Goal: Find contact information: Find contact information

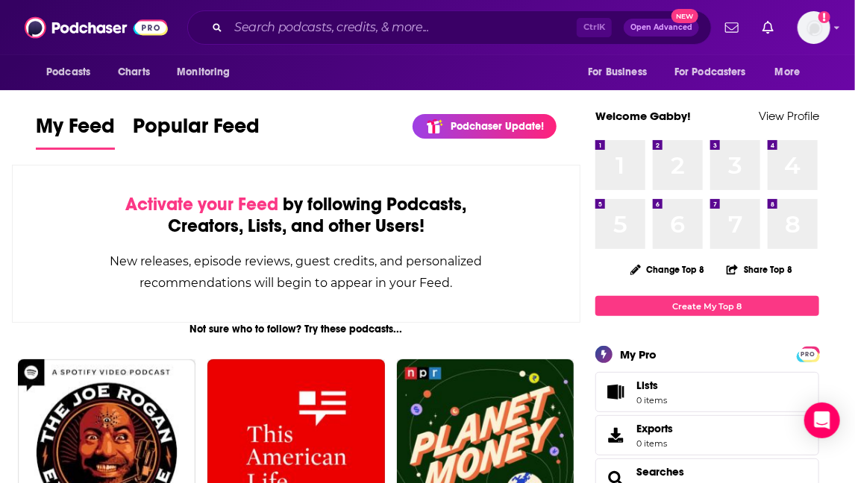
scroll to position [21, 0]
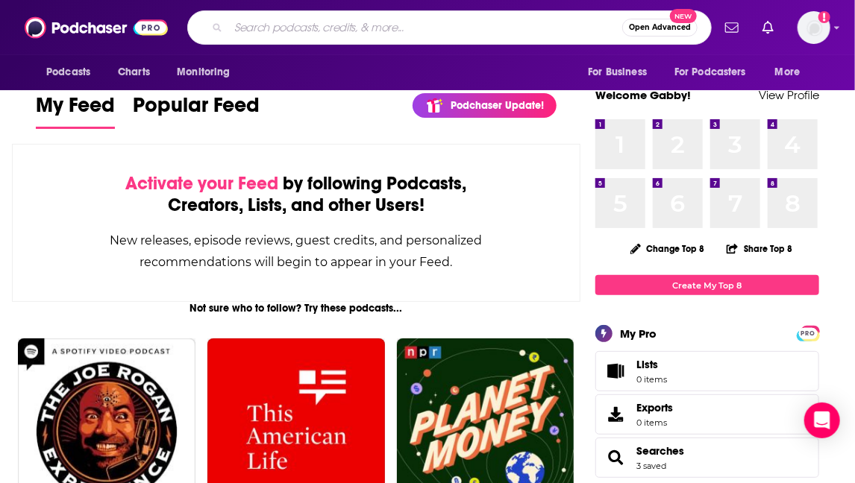
click at [348, 28] on input "Search podcasts, credits, & more..." at bounding box center [425, 28] width 394 height 24
type input "[PERSON_NAME]"
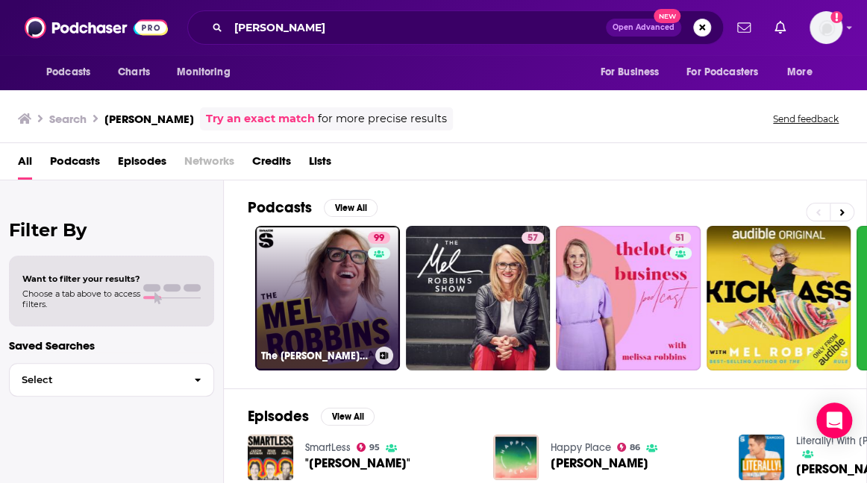
click at [298, 315] on link "99 The [PERSON_NAME] Podcast" at bounding box center [327, 298] width 145 height 145
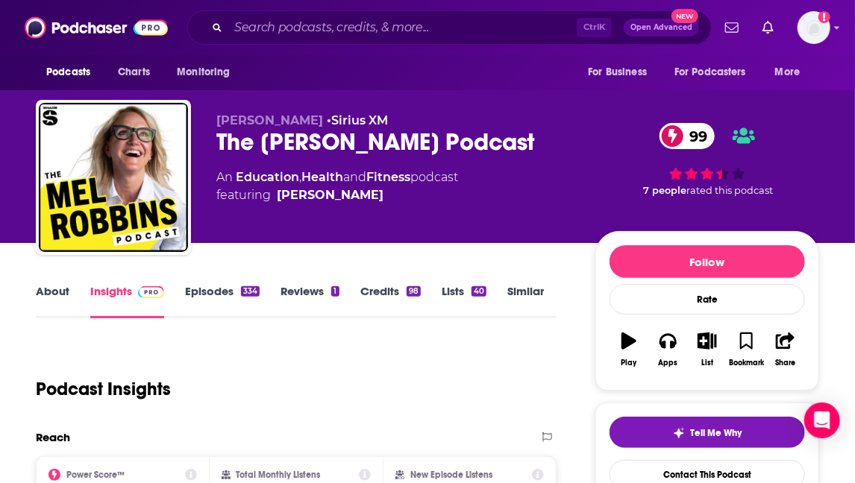
scroll to position [64, 0]
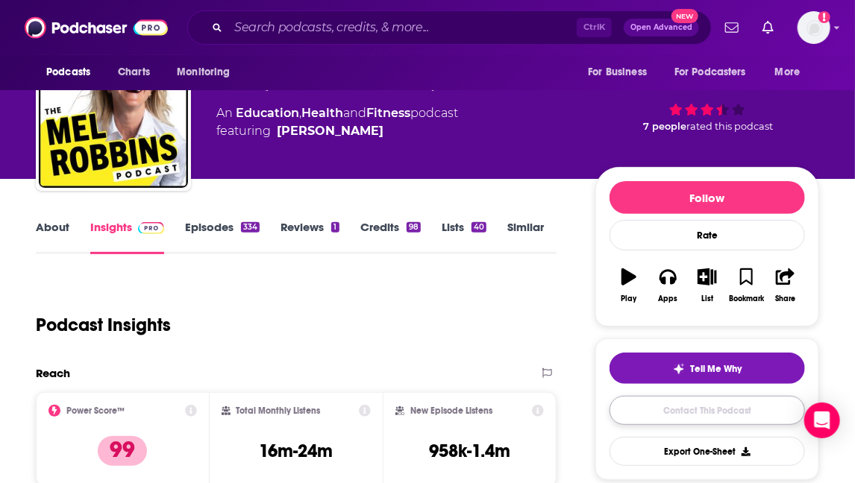
click at [692, 410] on link "Contact This Podcast" at bounding box center [707, 410] width 195 height 29
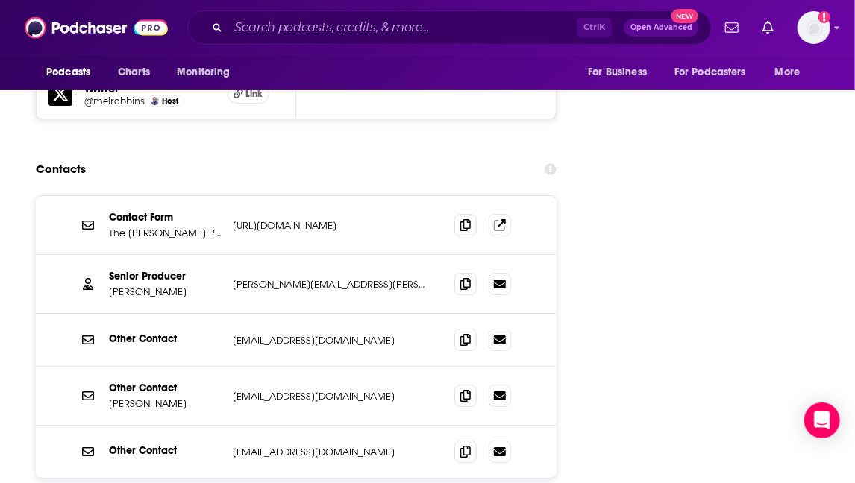
scroll to position [1943, 0]
click at [169, 156] on div "Contacts" at bounding box center [296, 170] width 521 height 28
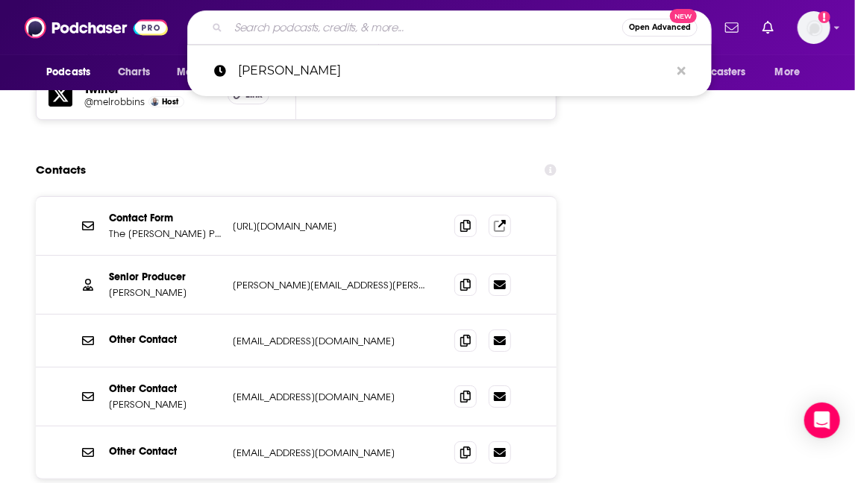
click at [315, 31] on input "Search podcasts, credits, & more..." at bounding box center [425, 28] width 394 height 24
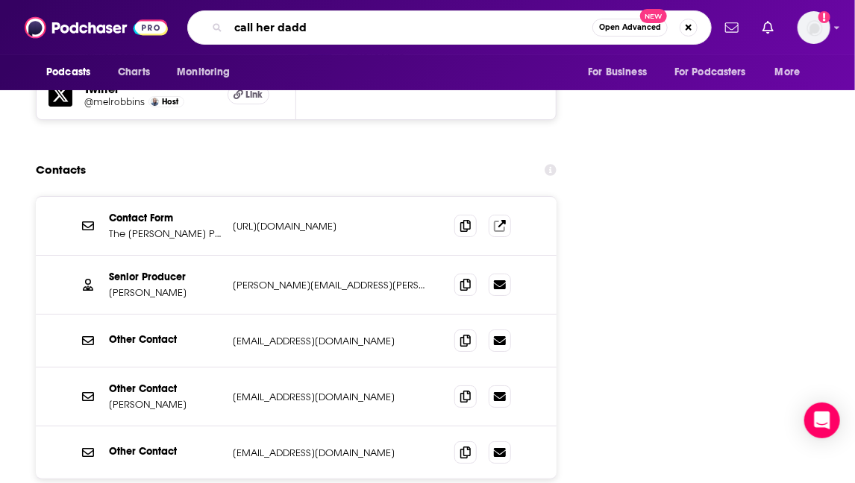
type input "call her daddy"
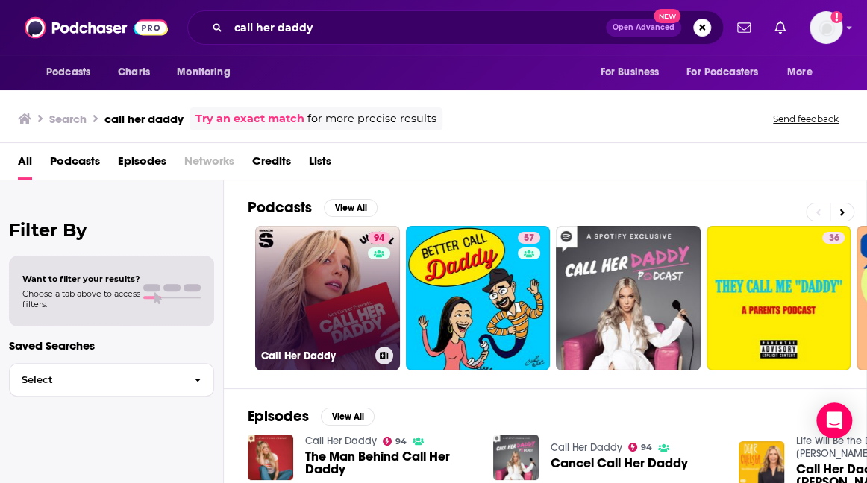
click at [342, 283] on link "94 Call Her Daddy" at bounding box center [327, 298] width 145 height 145
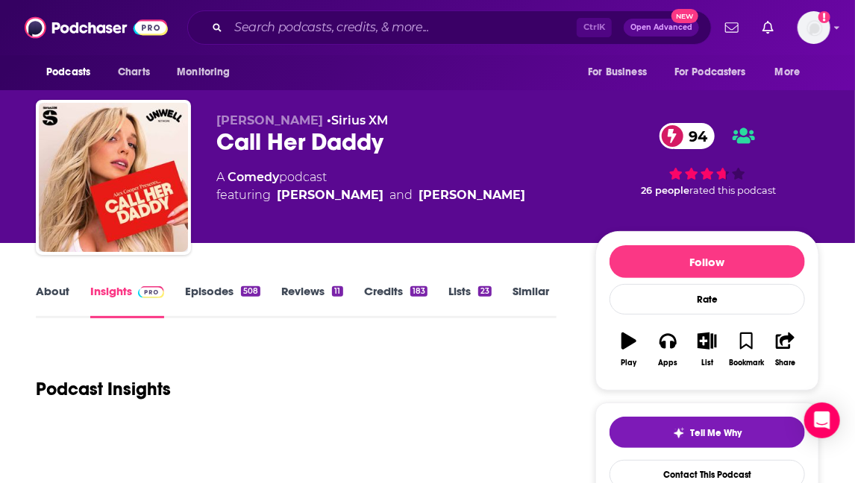
scroll to position [122, 0]
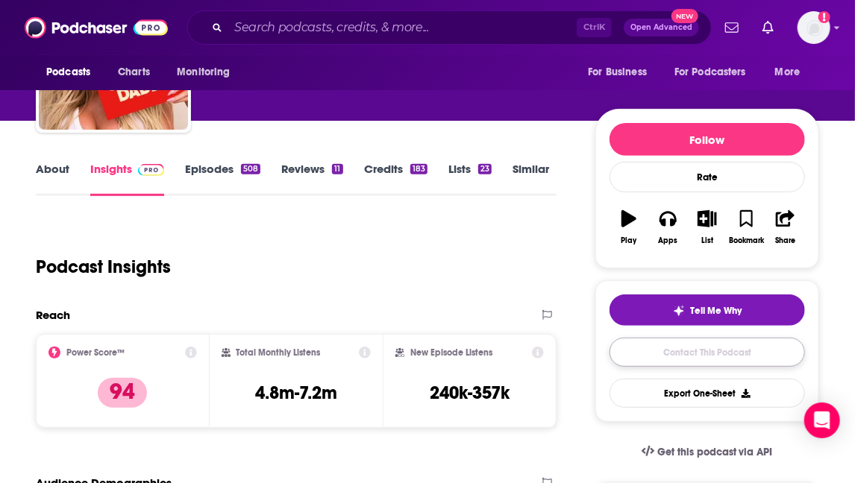
click at [686, 360] on link "Contact This Podcast" at bounding box center [707, 352] width 195 height 29
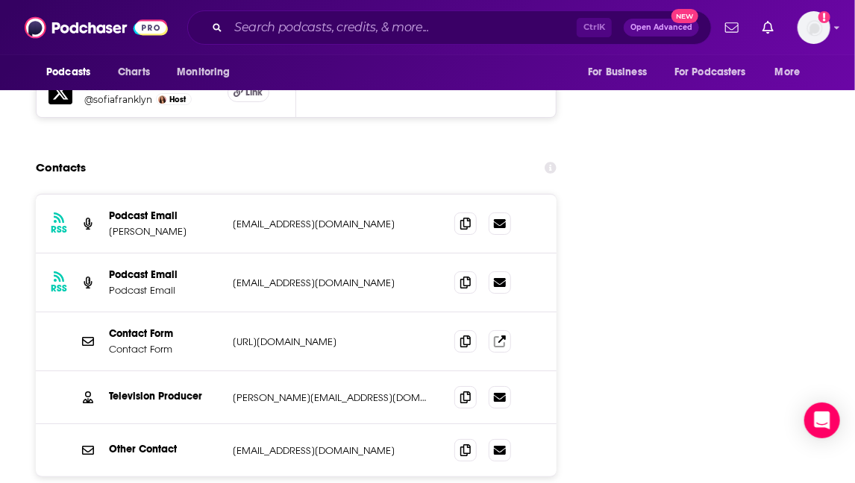
scroll to position [1947, 0]
click at [179, 46] on div "Podcasts Charts Monitoring Ctrl K Open Advanced New For Business For Podcasters…" at bounding box center [427, 27] width 855 height 55
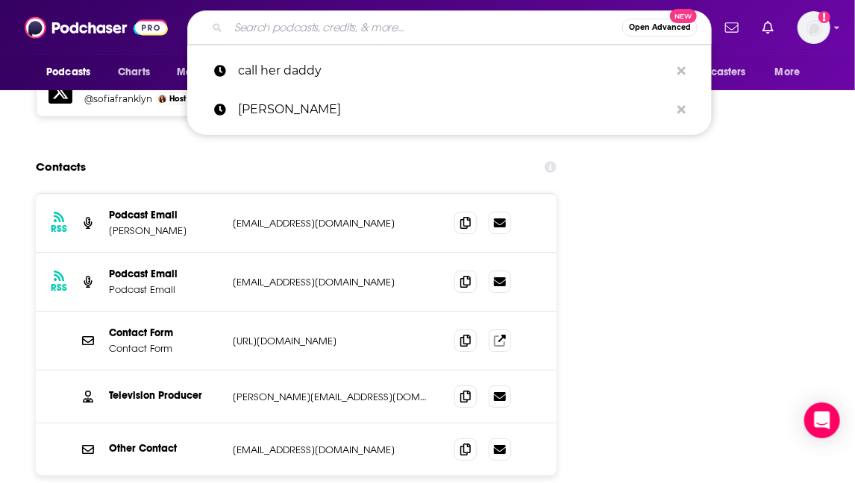
click at [291, 19] on input "Search podcasts, credits, & more..." at bounding box center [425, 28] width 394 height 24
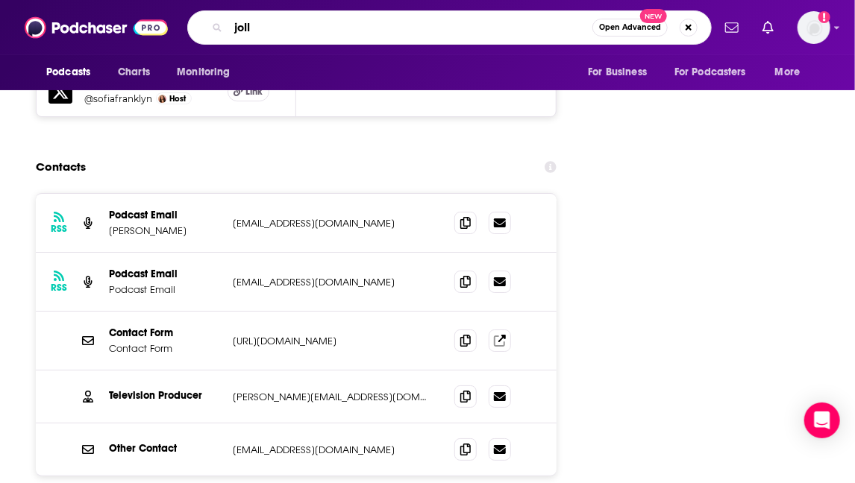
type input "jolly"
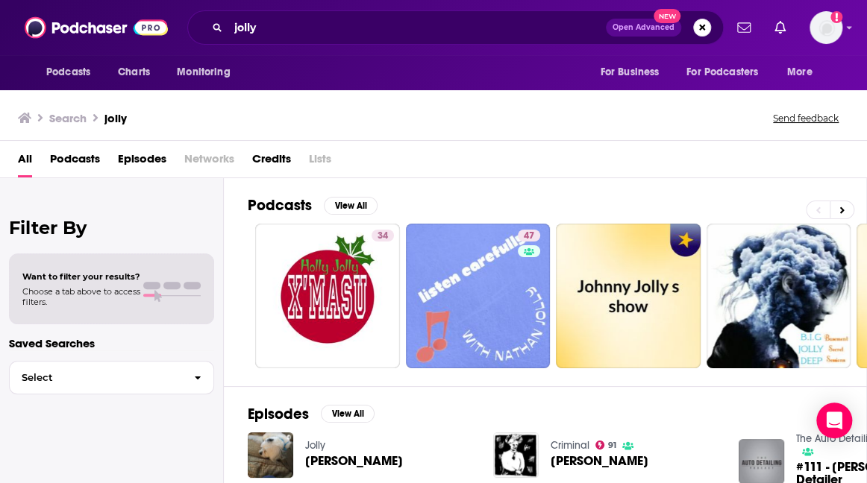
click at [81, 164] on span "Podcasts" at bounding box center [75, 162] width 50 height 31
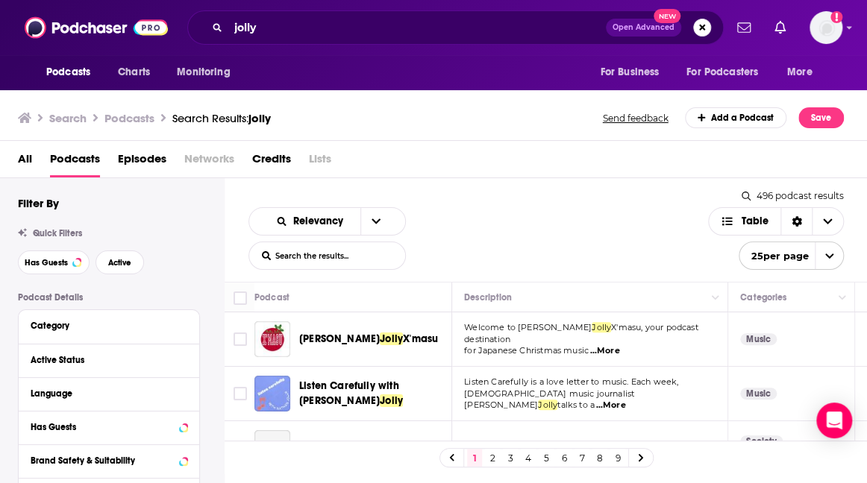
click at [189, 51] on div "Podcasts Charts Monitoring jolly Open Advanced New For Business For Podcasters …" at bounding box center [433, 27] width 867 height 55
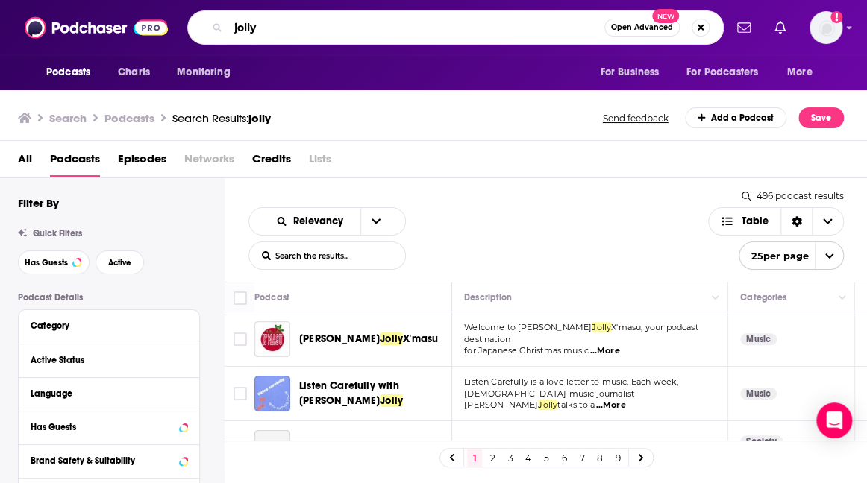
click at [276, 16] on input "jolly" at bounding box center [416, 28] width 376 height 24
type input "2 bears 1 cave"
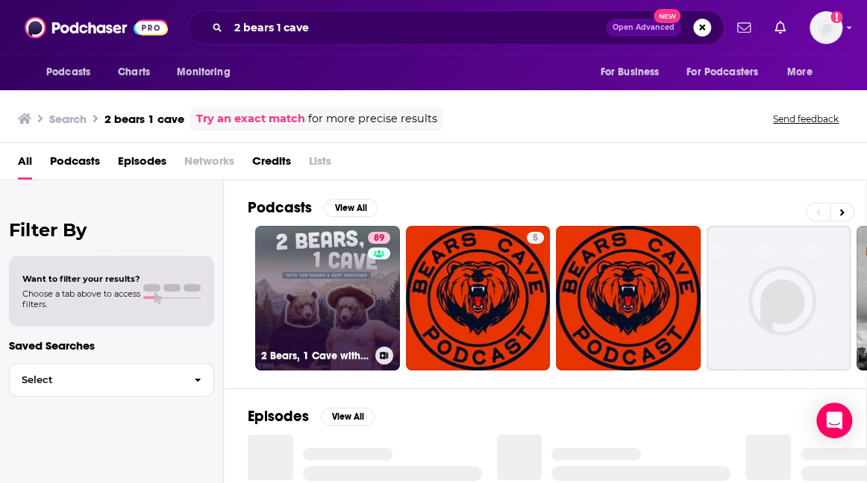
click at [329, 281] on link "89 2 Bears, 1 Cave with [PERSON_NAME] & [PERSON_NAME]" at bounding box center [327, 298] width 145 height 145
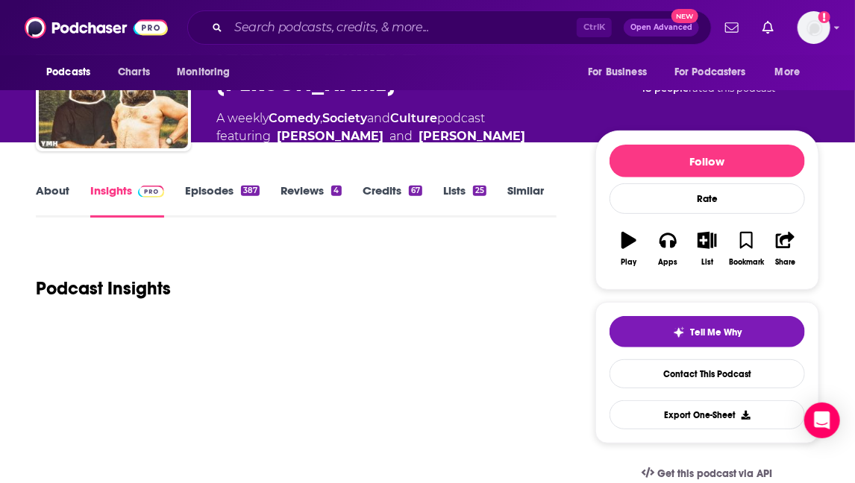
scroll to position [104, 0]
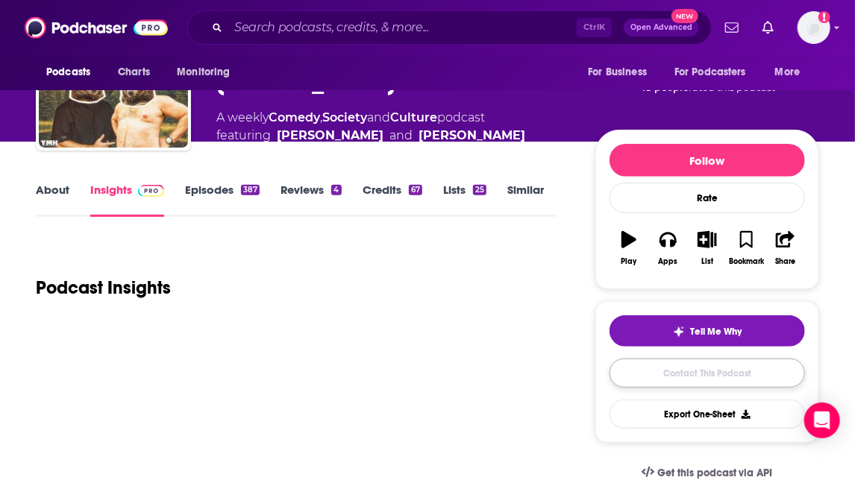
click at [674, 376] on link "Contact This Podcast" at bounding box center [707, 373] width 195 height 29
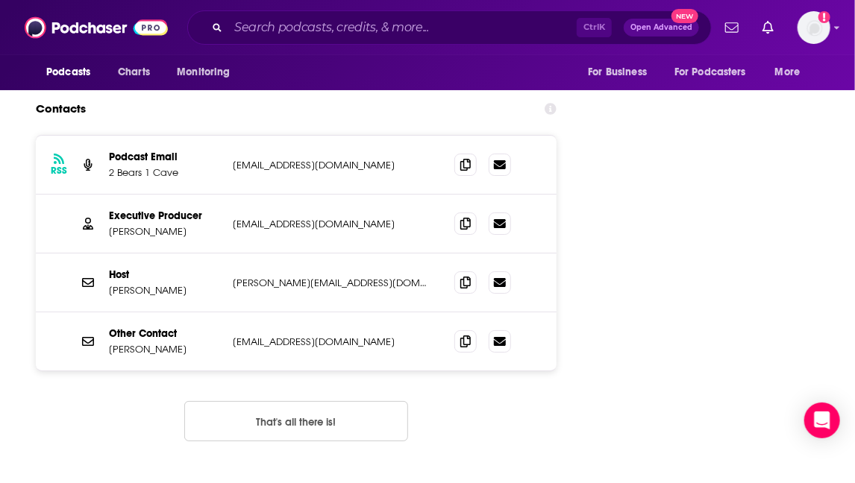
scroll to position [1841, 0]
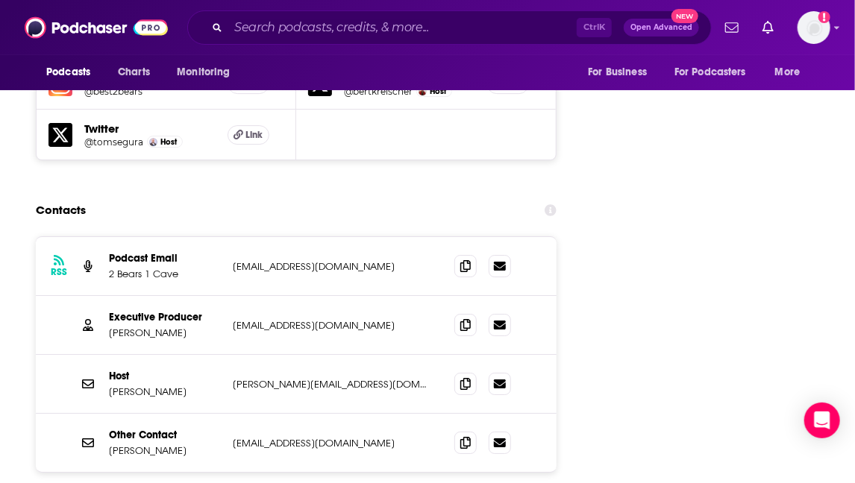
click at [336, 28] on input "Search podcasts, credits, & more..." at bounding box center [402, 28] width 348 height 24
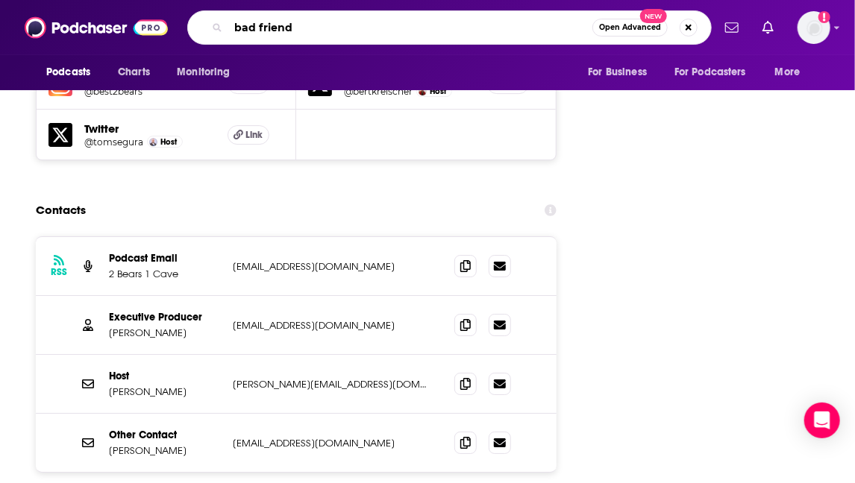
type input "bad friends"
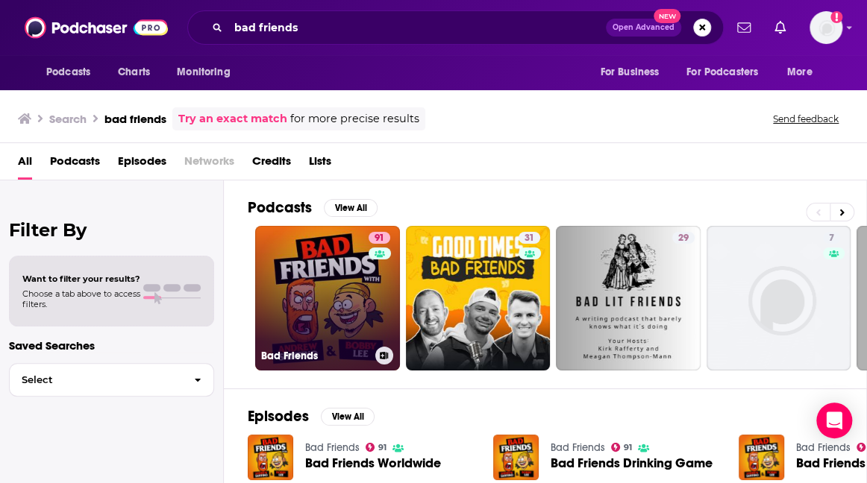
click at [370, 269] on div "91" at bounding box center [381, 289] width 25 height 115
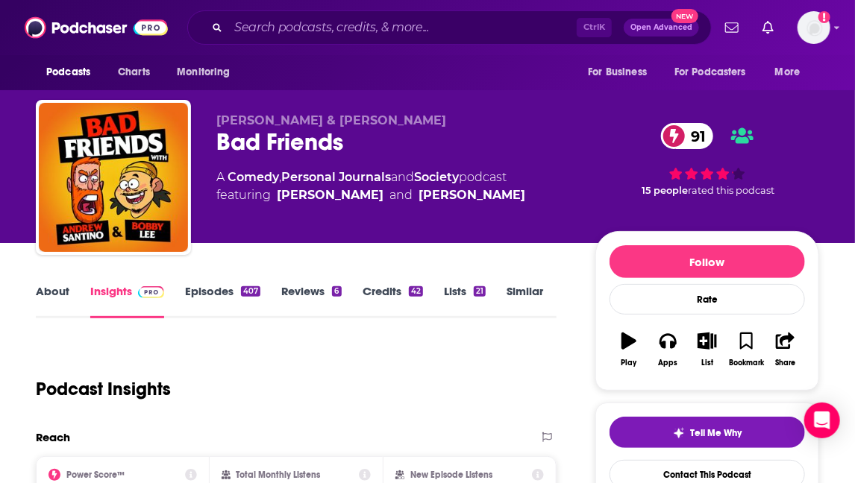
scroll to position [213, 0]
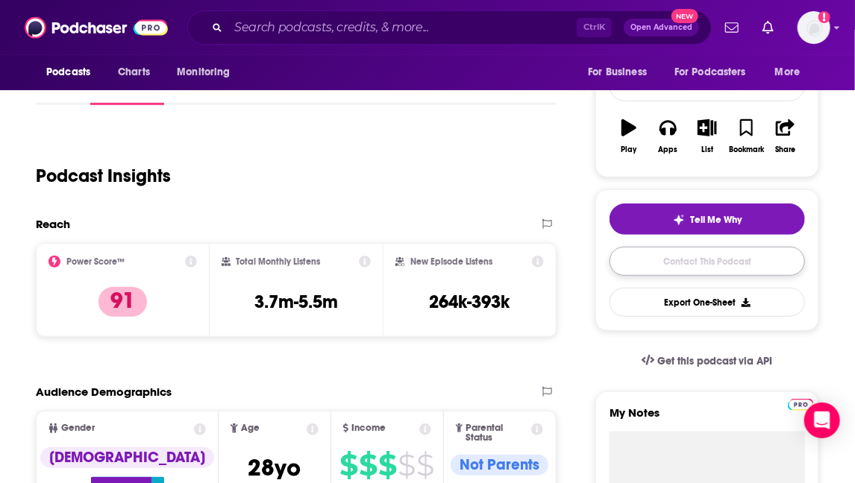
click at [712, 268] on link "Contact This Podcast" at bounding box center [707, 261] width 195 height 29
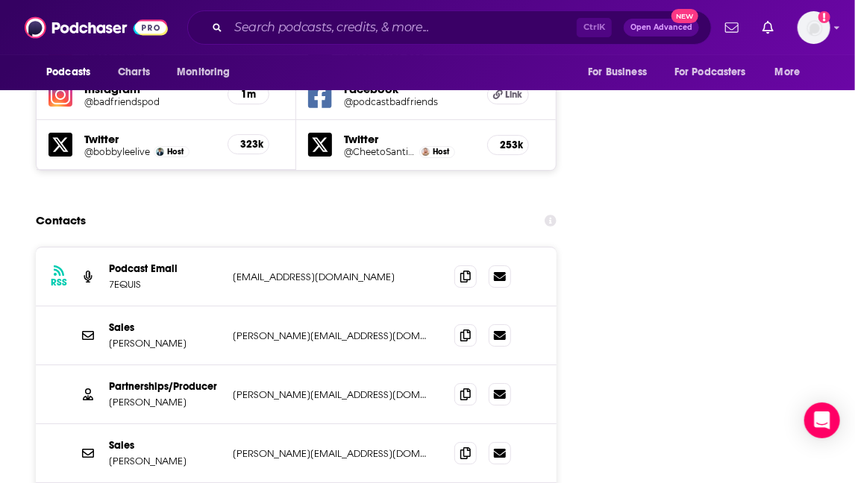
scroll to position [1826, 0]
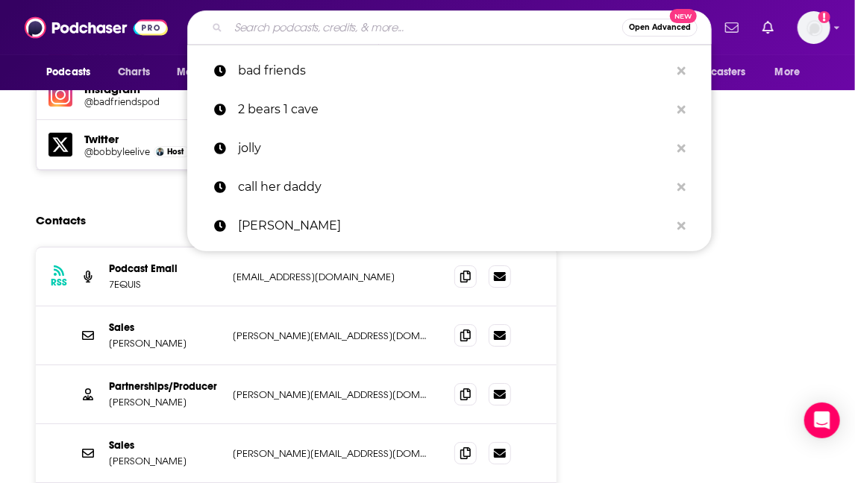
click at [289, 25] on input "Search podcasts, credits, & more..." at bounding box center [425, 28] width 394 height 24
type input "g"
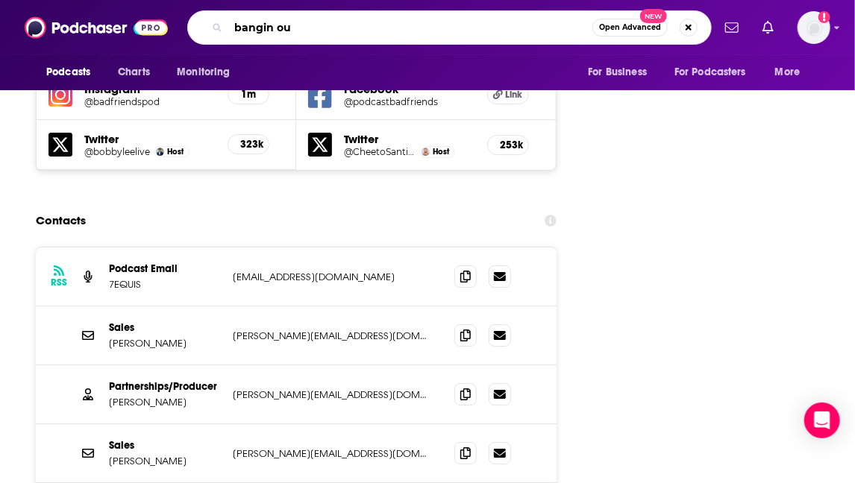
type input "bangin out"
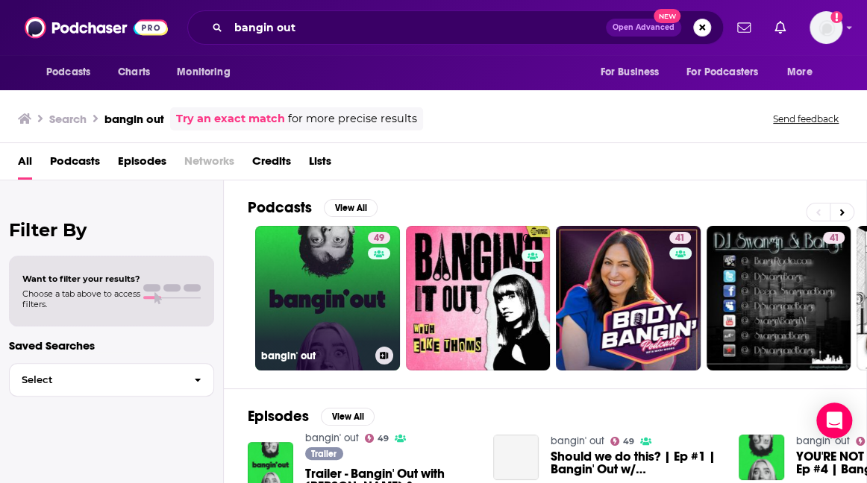
click at [331, 266] on link "49 bangin' out" at bounding box center [327, 298] width 145 height 145
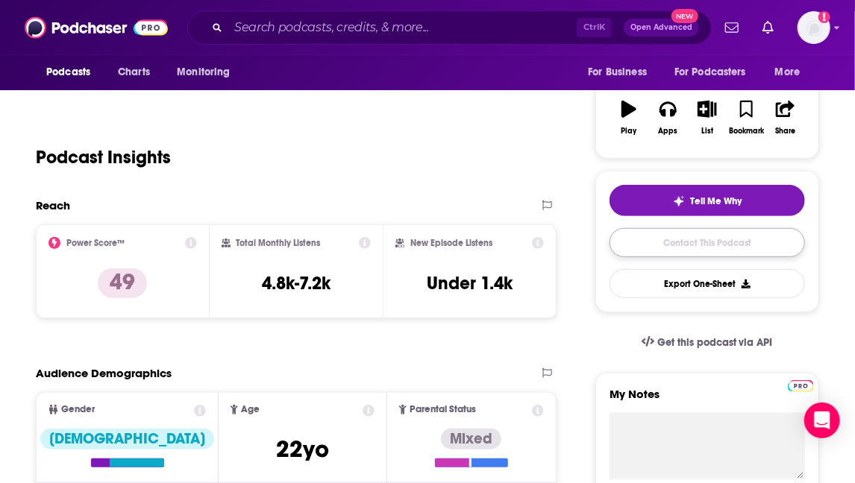
click at [691, 242] on link "Contact This Podcast" at bounding box center [707, 242] width 195 height 29
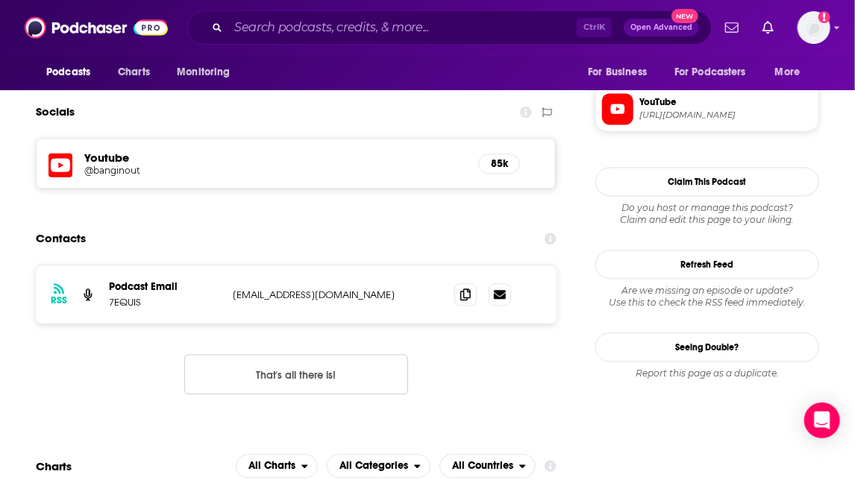
scroll to position [1144, 0]
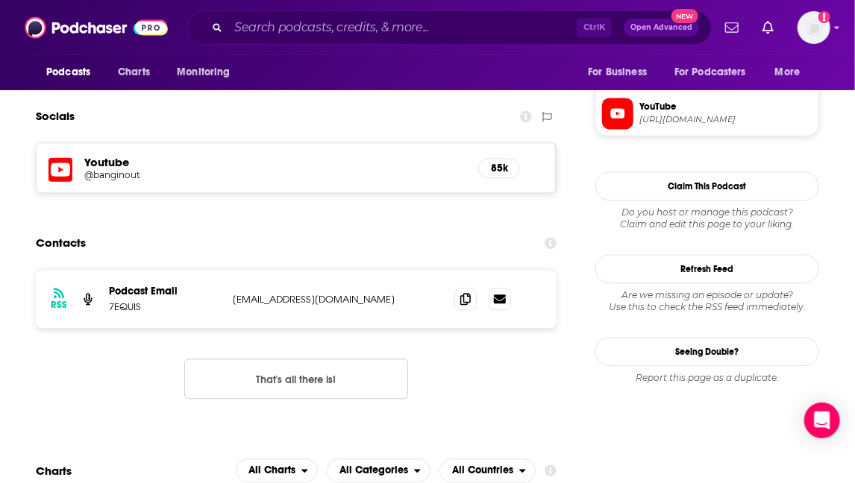
click at [310, 26] on input "Search podcasts, credits, & more..." at bounding box center [402, 28] width 348 height 24
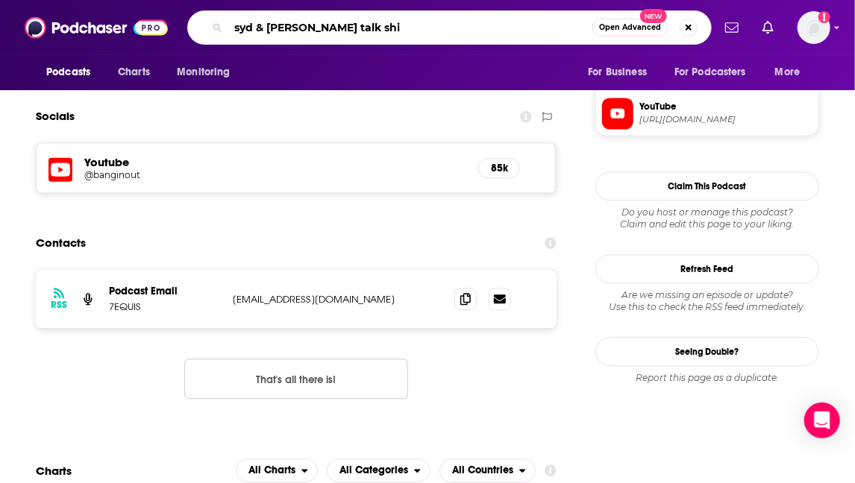
type input "syd & [PERSON_NAME] talk shit"
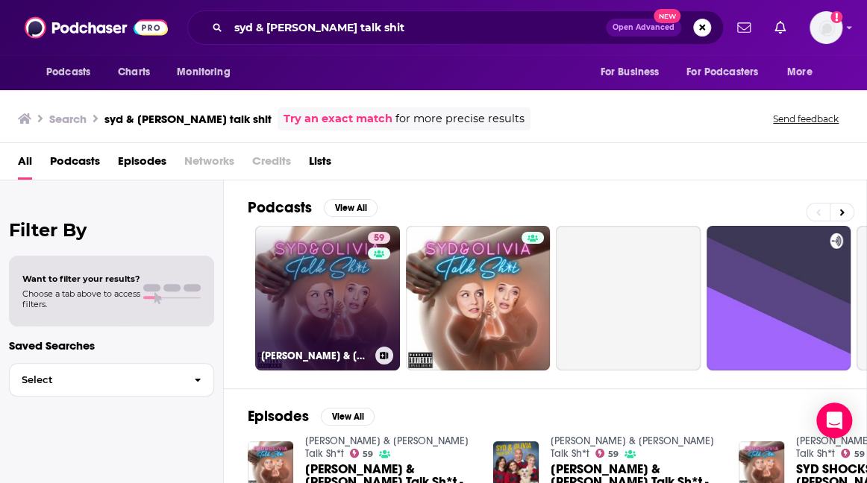
click at [333, 301] on link "59 [PERSON_NAME] & [PERSON_NAME] Talk Sh*t" at bounding box center [327, 298] width 145 height 145
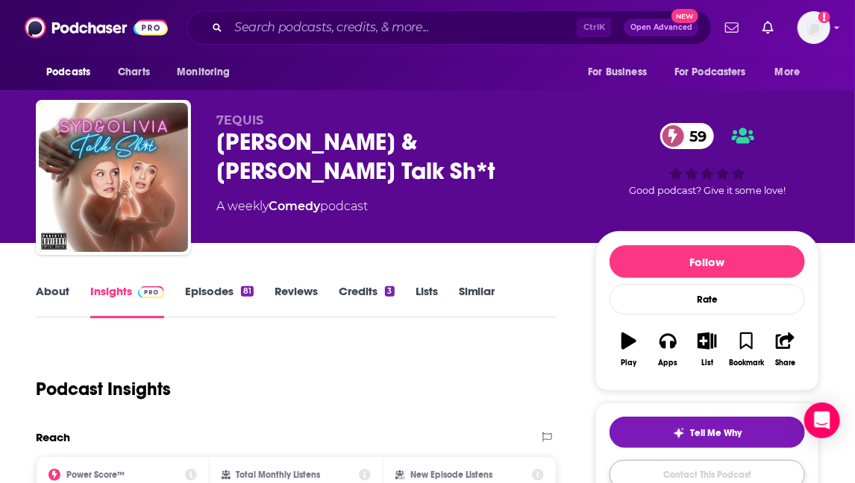
click at [705, 460] on link "Contact This Podcast" at bounding box center [707, 474] width 195 height 29
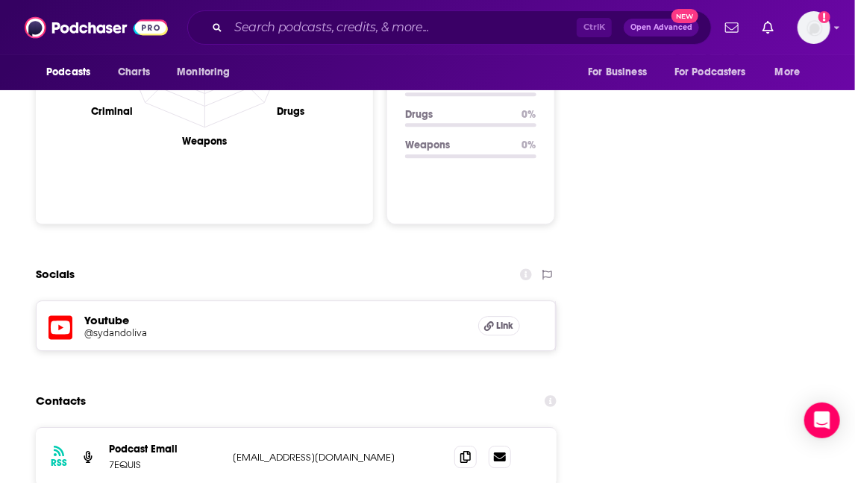
scroll to position [1552, 0]
